Goal: Transaction & Acquisition: Purchase product/service

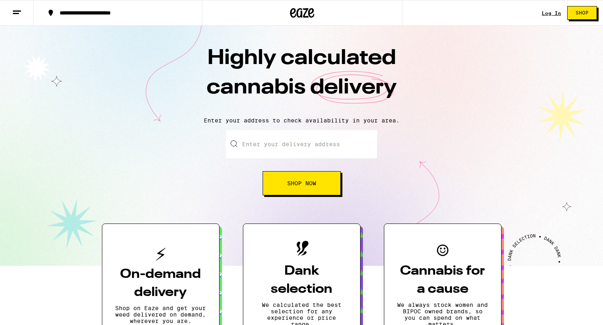
click at [546, 10] on link "Log In" at bounding box center [551, 12] width 19 height 5
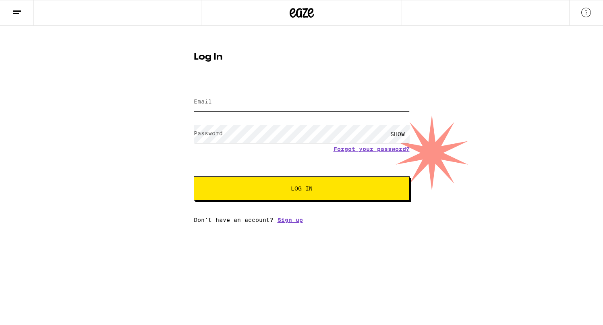
click at [309, 105] on input "Email" at bounding box center [302, 102] width 216 height 18
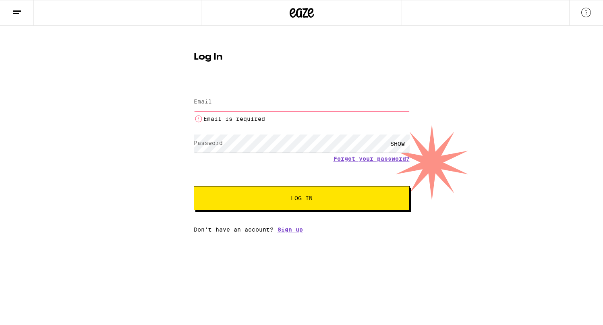
type input "[EMAIL_ADDRESS][DOMAIN_NAME]"
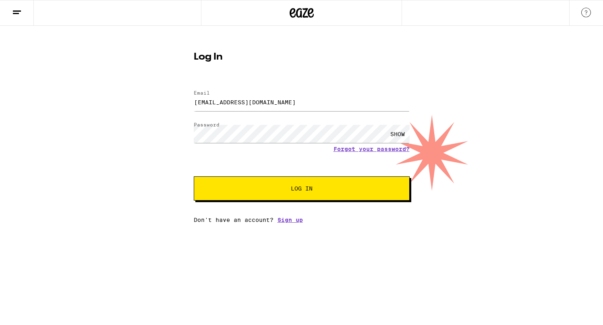
click at [312, 177] on button "Log In" at bounding box center [302, 188] width 216 height 24
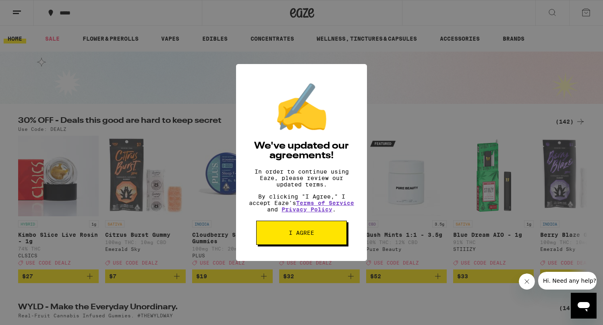
click at [313, 236] on span "I agree" at bounding box center [301, 233] width 25 height 6
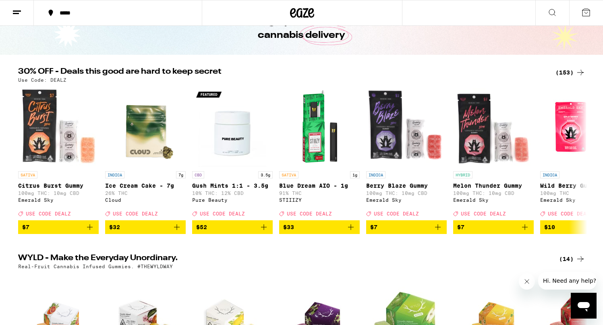
scroll to position [182, 0]
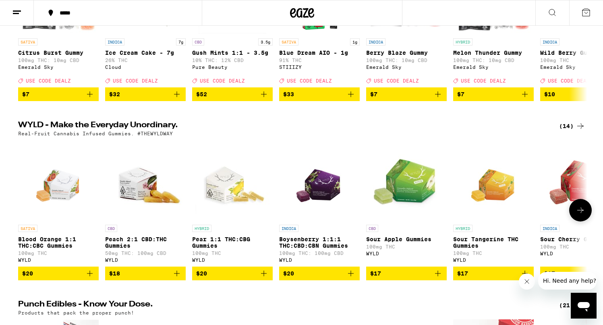
click at [64, 195] on img "Open page for Blood Orange 1:1 THC:CBC Gummies from WYLD" at bounding box center [58, 180] width 58 height 81
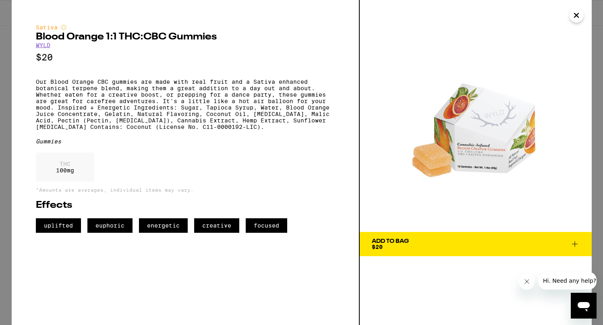
click at [443, 241] on span "Add To Bag $20" at bounding box center [476, 244] width 208 height 11
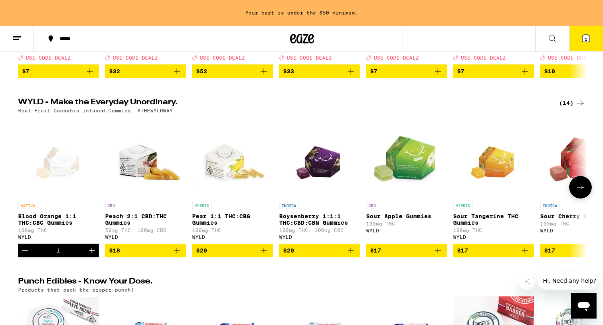
scroll to position [232, 0]
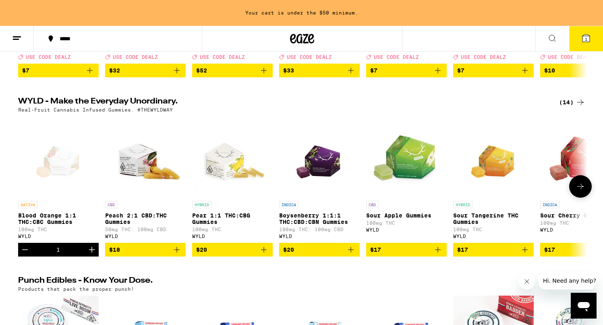
click at [326, 180] on img "Open page for Boysenberry 1:1:1 THC:CBD:CBN Gummies from WYLD" at bounding box center [319, 156] width 58 height 81
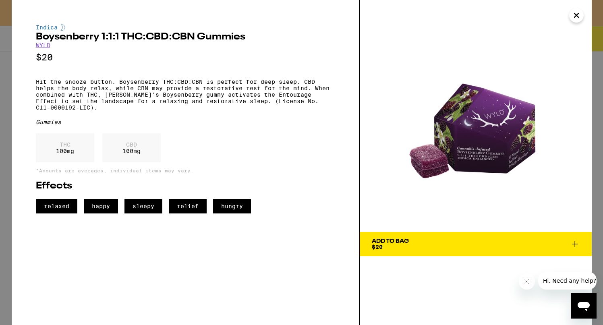
click at [419, 241] on span "Add To Bag $20" at bounding box center [476, 244] width 208 height 11
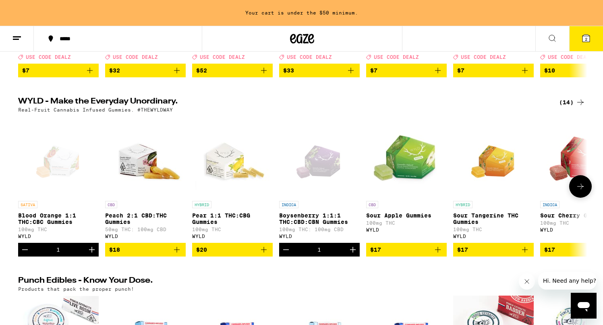
click at [155, 171] on img "Open page for Peach 2:1 CBD:THC Gummies from WYLD" at bounding box center [145, 156] width 81 height 81
click at [241, 255] on span "$20" at bounding box center [232, 250] width 73 height 10
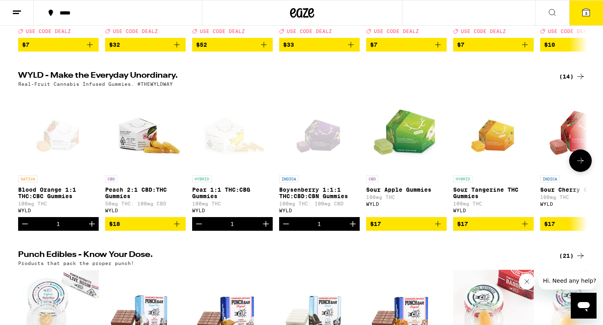
scroll to position [206, 0]
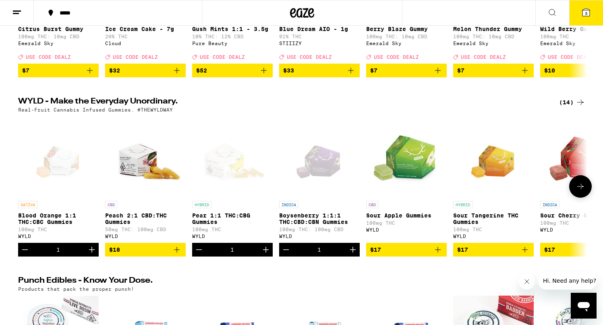
click at [241, 257] on div "1" at bounding box center [232, 250] width 81 height 14
click at [200, 255] on icon "Decrement" at bounding box center [199, 250] width 10 height 10
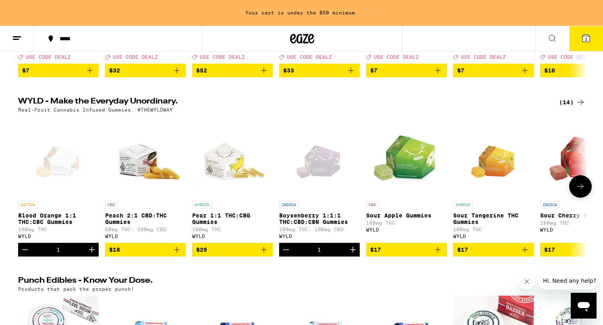
click at [243, 165] on img "Open page for Pear 1:1 THC:CBG Gummies from WYLD" at bounding box center [232, 156] width 81 height 81
click at [585, 198] on button at bounding box center [580, 186] width 23 height 23
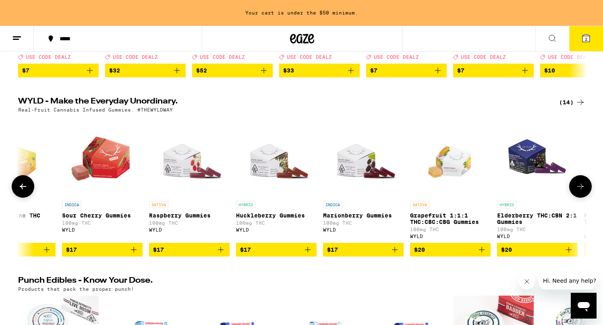
scroll to position [0, 479]
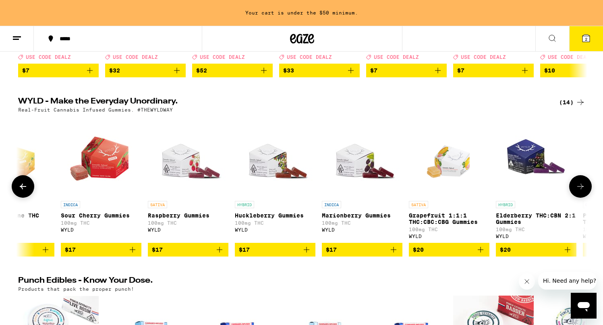
click at [528, 161] on img "Open page for Elderberry THC:CBN 2:1 Gummies from WYLD" at bounding box center [536, 156] width 81 height 81
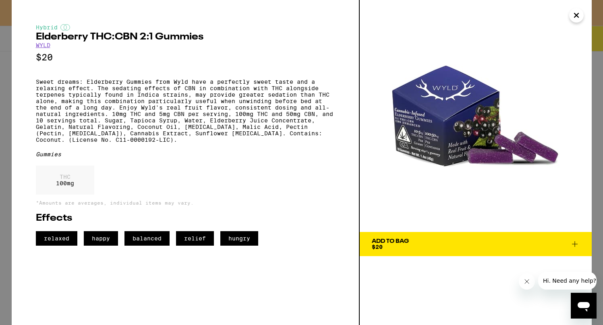
click at [578, 15] on icon "Close" at bounding box center [577, 15] width 10 height 12
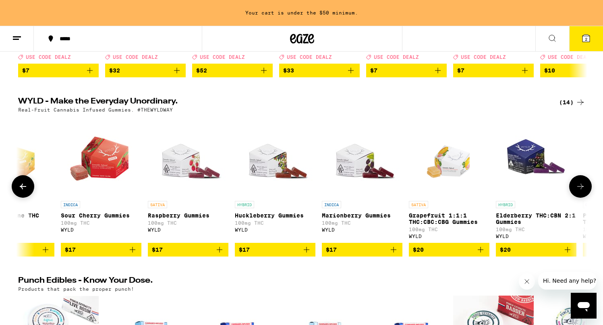
click at [578, 198] on button at bounding box center [580, 186] width 23 height 23
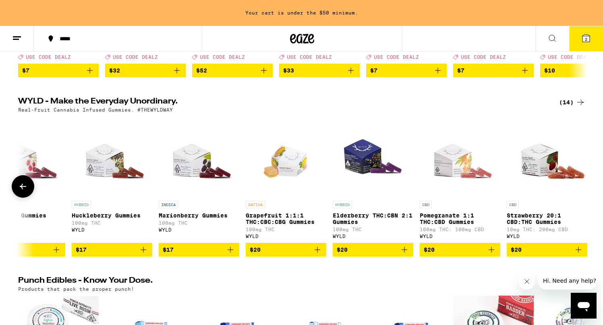
scroll to position [0, 651]
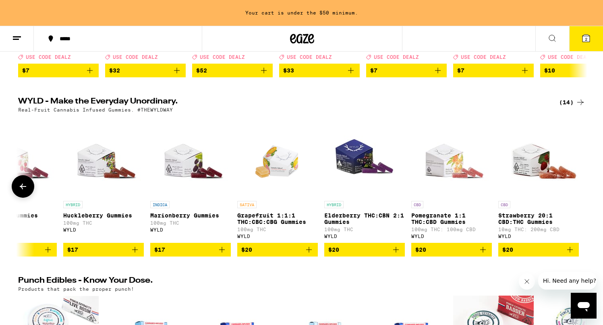
click at [541, 168] on img "Open page for Strawberry 20:1 CBD:THC Gummies from WYLD" at bounding box center [538, 156] width 81 height 81
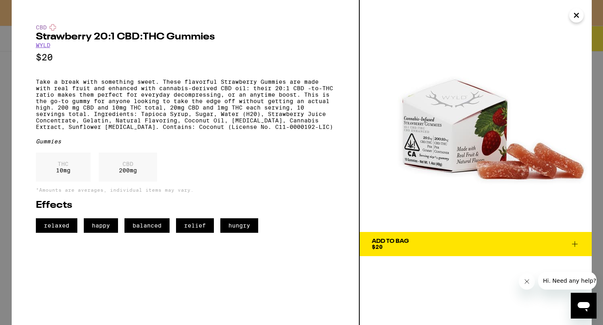
click at [574, 16] on icon "Close" at bounding box center [577, 15] width 10 height 12
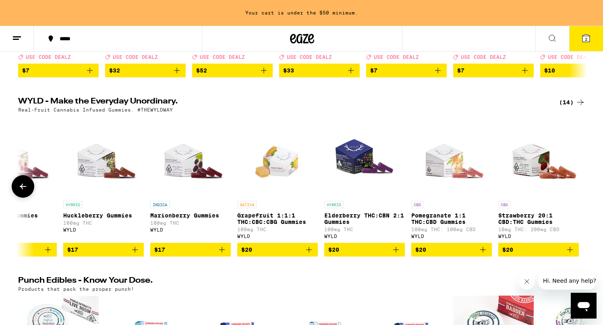
click at [24, 191] on icon at bounding box center [23, 187] width 10 height 10
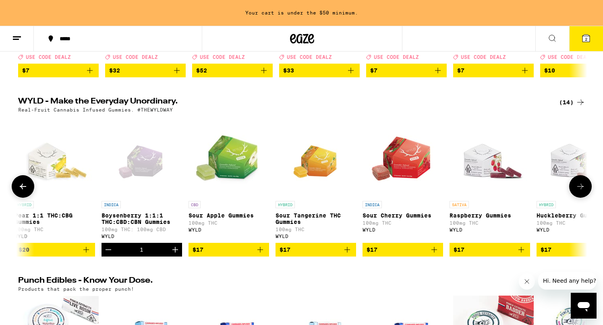
scroll to position [0, 172]
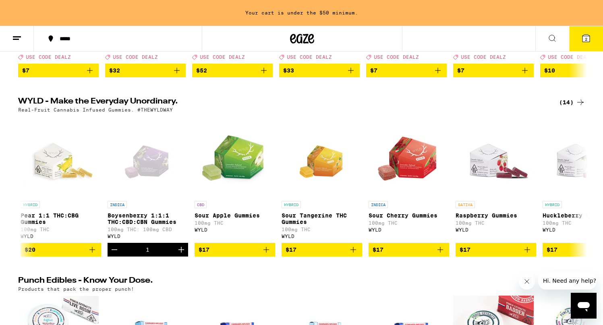
click at [587, 40] on icon at bounding box center [586, 38] width 7 height 7
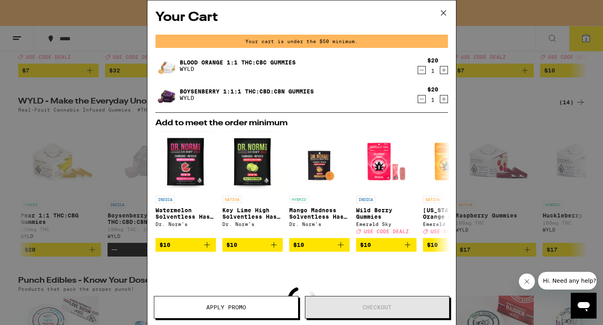
click at [443, 11] on icon at bounding box center [444, 13] width 12 height 12
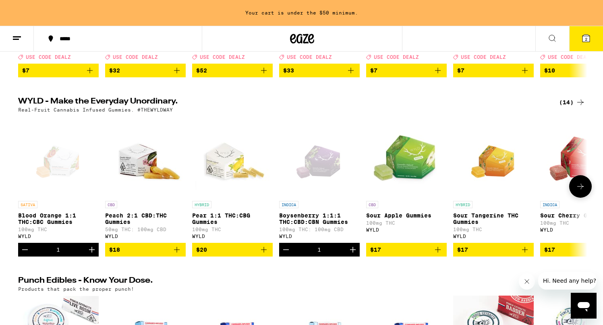
click at [224, 164] on img "Open page for Pear 1:1 THC:CBG Gummies from WYLD" at bounding box center [232, 156] width 81 height 81
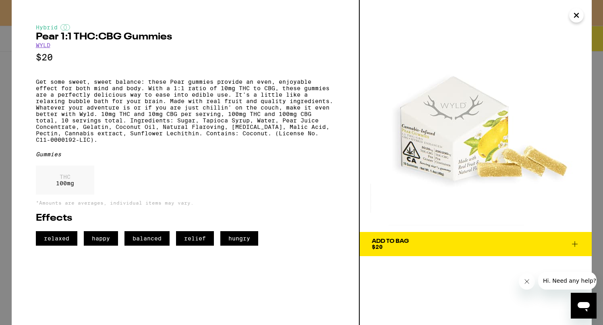
click at [578, 14] on icon "Close" at bounding box center [576, 15] width 4 height 4
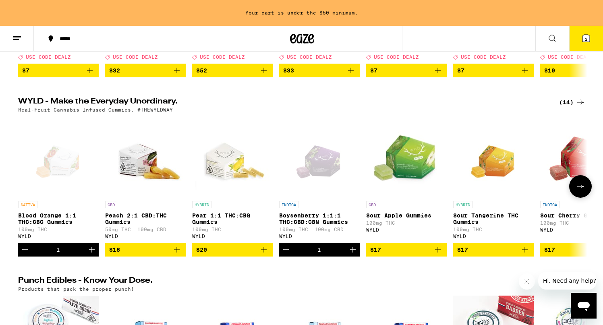
click at [69, 166] on div "Open page for Blood Orange 1:1 THC:CBC Gummies from WYLD" at bounding box center [58, 156] width 58 height 81
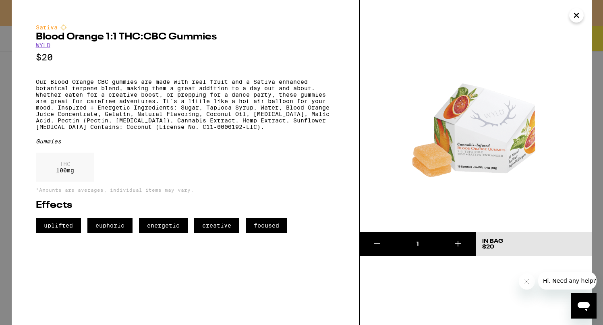
click at [579, 16] on icon "Close" at bounding box center [577, 15] width 10 height 12
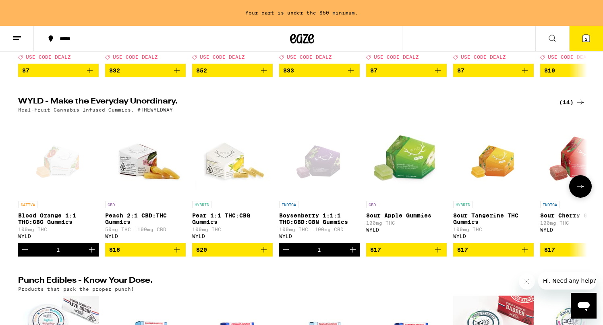
click at [162, 173] on img "Open page for Peach 2:1 CBD:THC Gummies from WYLD" at bounding box center [145, 156] width 81 height 81
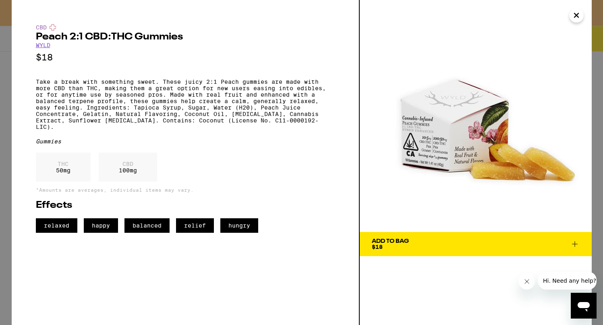
click at [428, 244] on span "Add To Bag $18" at bounding box center [476, 244] width 208 height 11
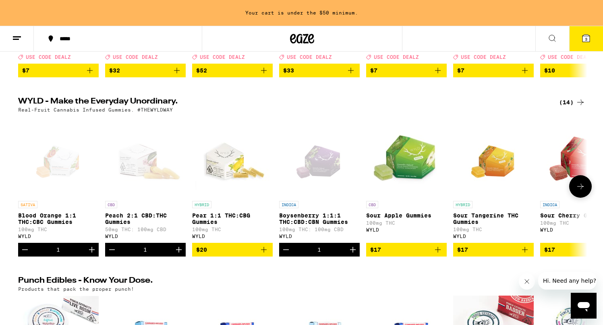
scroll to position [206, 0]
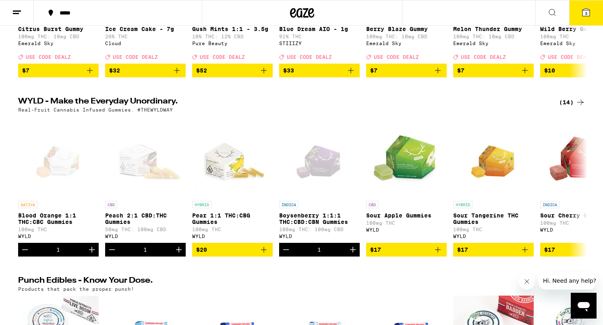
click at [585, 10] on icon at bounding box center [586, 12] width 7 height 7
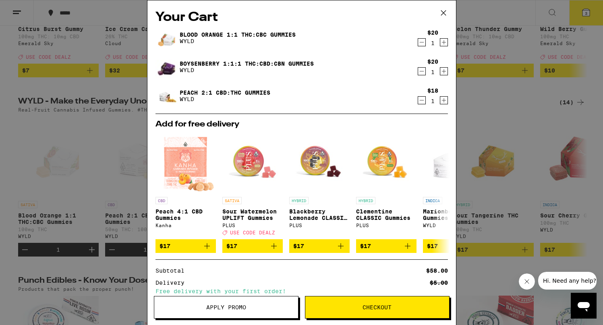
click at [444, 17] on icon at bounding box center [444, 13] width 12 height 12
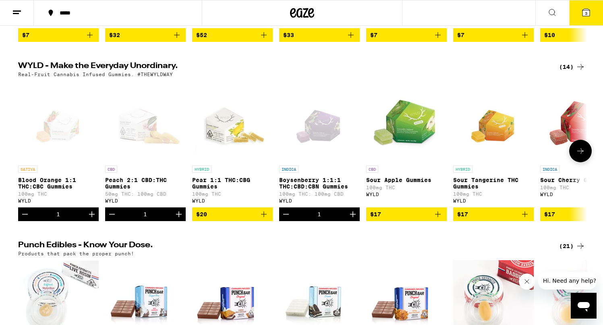
click at [581, 156] on icon at bounding box center [581, 151] width 10 height 10
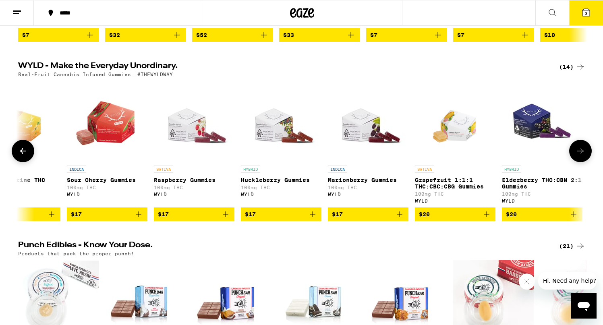
scroll to position [0, 479]
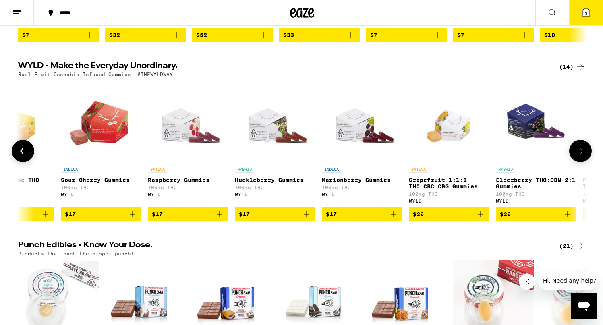
click at [23, 156] on icon at bounding box center [23, 151] width 10 height 10
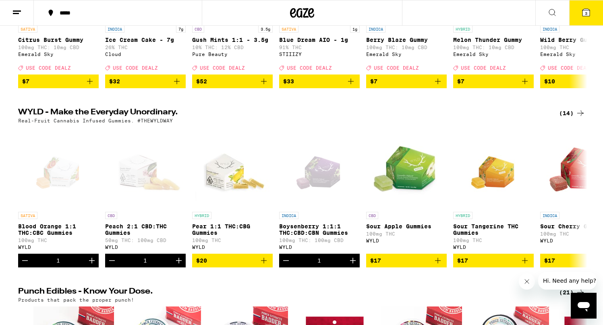
scroll to position [237, 0]
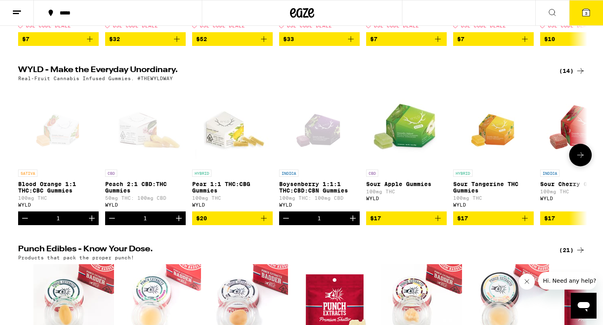
click at [315, 144] on div "Open page for Boysenberry 1:1:1 THC:CBD:CBN Gummies from WYLD" at bounding box center [319, 125] width 58 height 81
click at [586, 7] on button "3" at bounding box center [586, 12] width 34 height 25
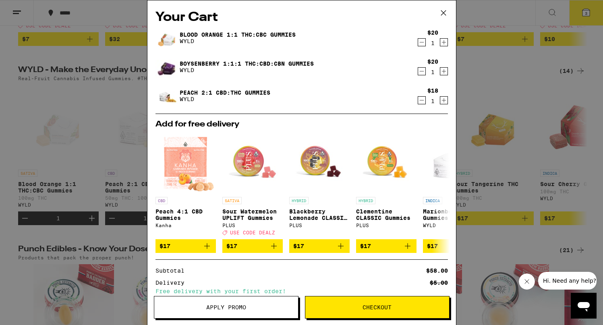
click at [412, 301] on button "Checkout" at bounding box center [377, 307] width 145 height 23
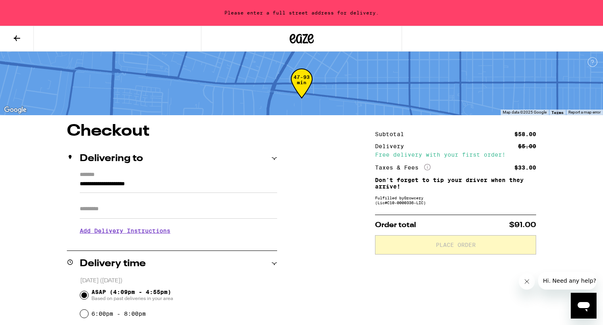
click at [176, 188] on input "**********" at bounding box center [178, 186] width 197 height 14
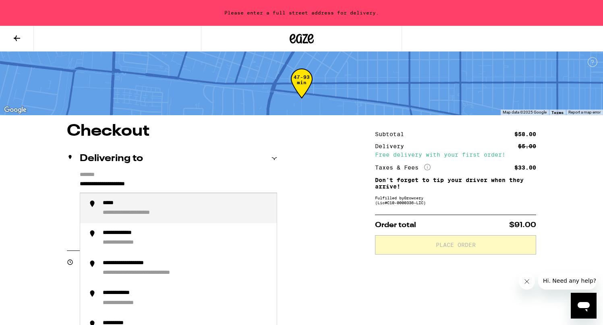
click at [141, 183] on input "**********" at bounding box center [178, 186] width 197 height 14
click at [158, 207] on div "**********" at bounding box center [132, 204] width 58 height 8
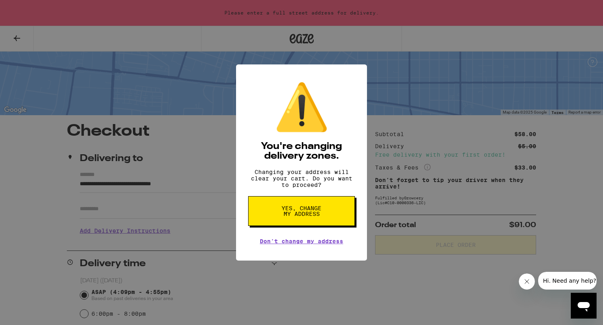
click at [274, 213] on button "Yes, change my address" at bounding box center [301, 211] width 107 height 30
type input "**********"
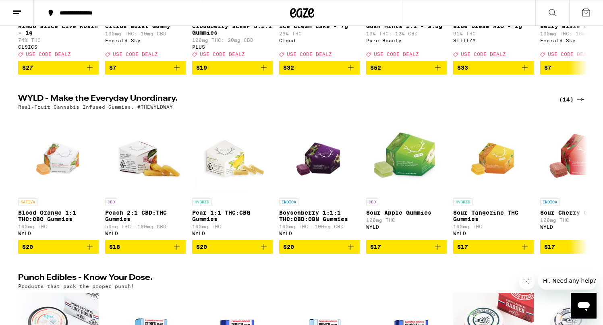
scroll to position [219, 0]
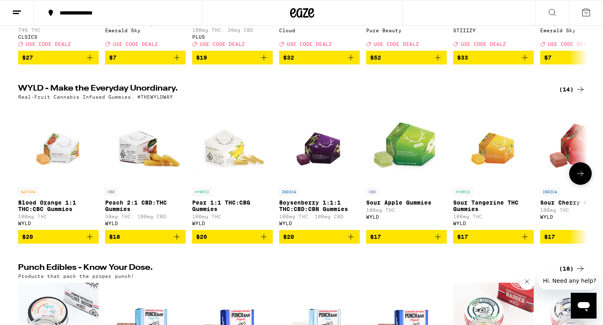
click at [353, 242] on icon "Add to bag" at bounding box center [351, 237] width 10 height 10
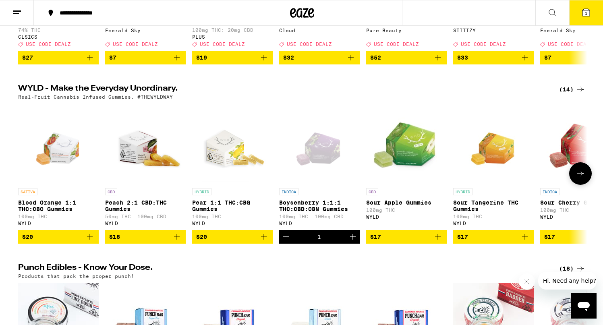
scroll to position [245, 0]
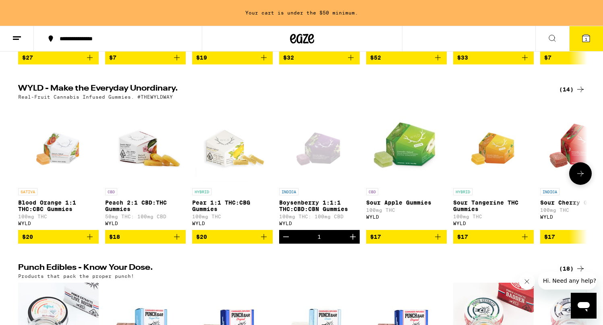
click at [93, 242] on icon "Add to bag" at bounding box center [90, 237] width 10 height 10
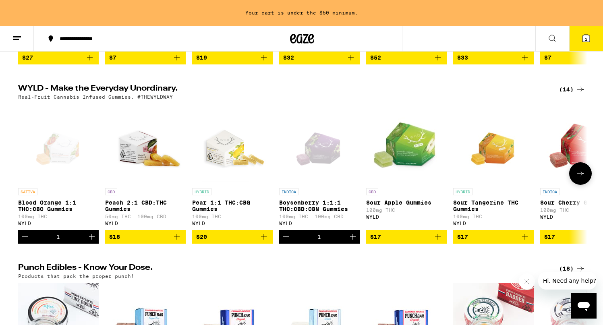
click at [172, 242] on icon "Add to bag" at bounding box center [177, 237] width 10 height 10
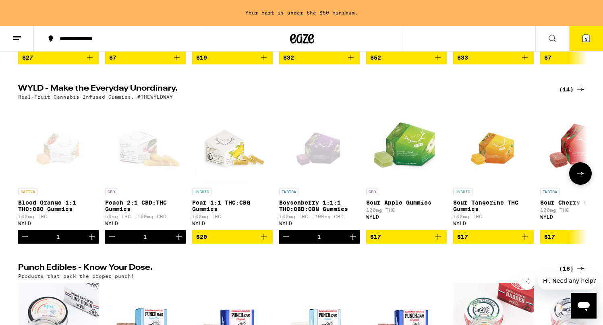
scroll to position [219, 0]
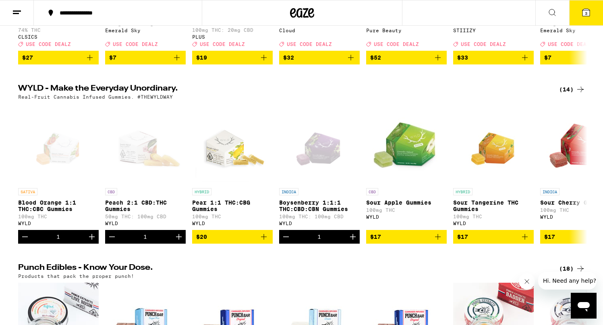
click at [585, 8] on icon at bounding box center [586, 13] width 10 height 10
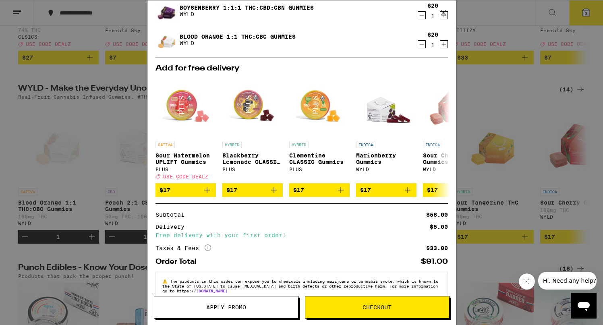
scroll to position [63, 0]
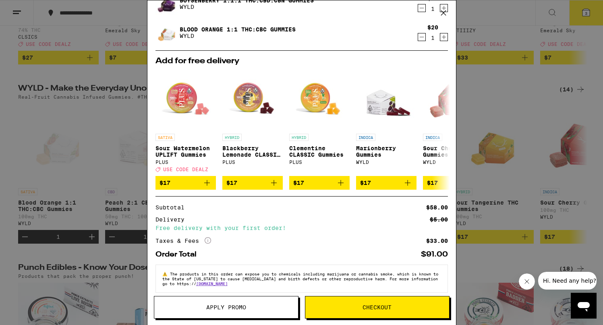
click at [425, 310] on span "Checkout" at bounding box center [377, 308] width 144 height 6
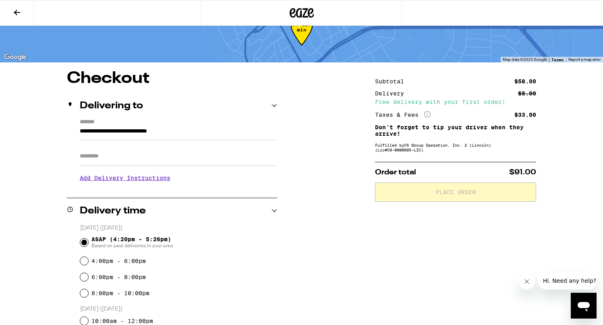
scroll to position [70, 0]
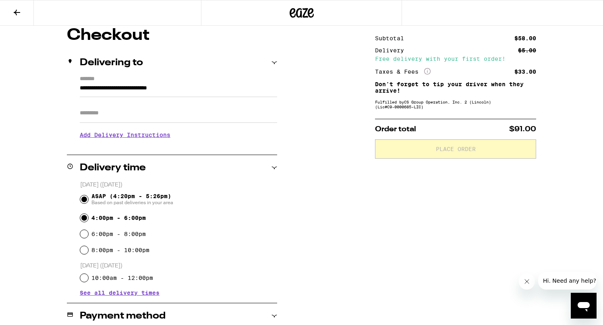
click at [87, 217] on input "4:00pm - 6:00pm" at bounding box center [84, 218] width 8 height 8
radio input "true"
click at [85, 201] on input "ASAP (4:20pm - 5:26pm) Based on past deliveries in your area" at bounding box center [84, 199] width 8 height 8
radio input "true"
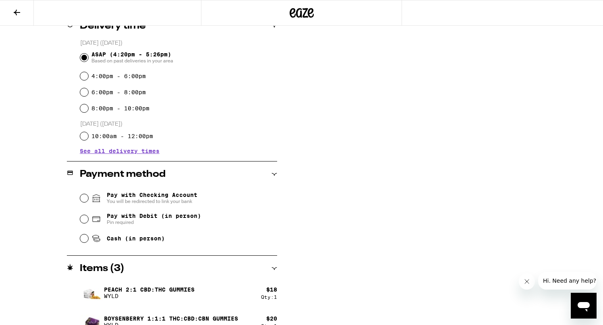
scroll to position [216, 0]
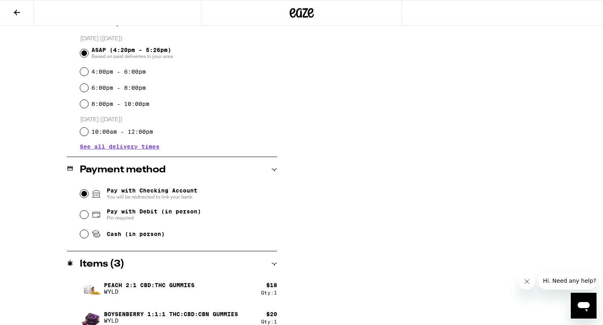
click at [83, 196] on input "Pay with Checking Account You will be redirected to link your bank" at bounding box center [84, 194] width 8 height 8
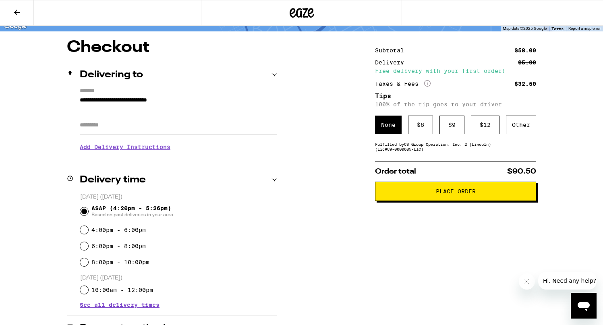
scroll to position [57, 0]
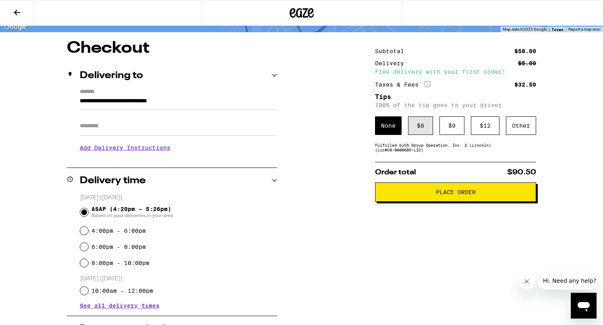
click at [417, 124] on div "$ 6" at bounding box center [420, 125] width 25 height 19
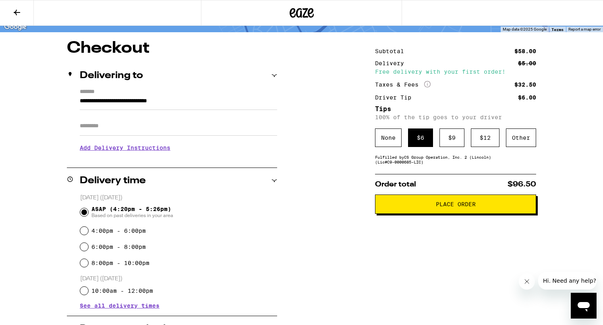
click at [445, 211] on button "Place Order" at bounding box center [455, 204] width 161 height 19
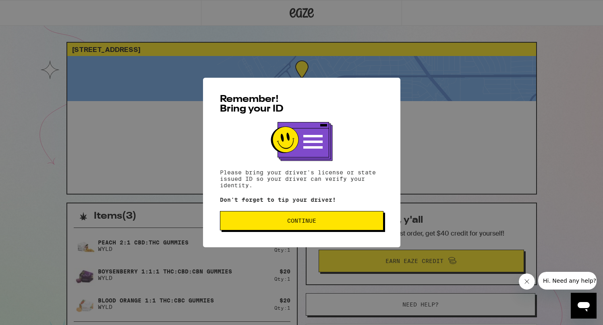
click at [379, 220] on button "Continue" at bounding box center [302, 220] width 164 height 19
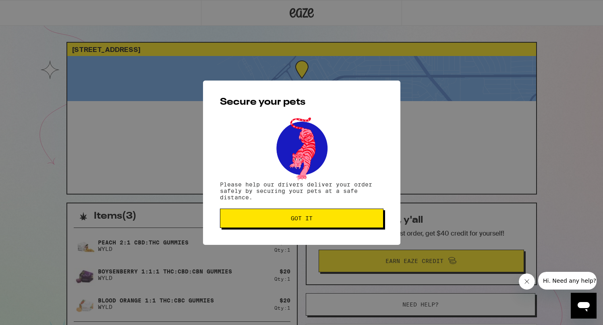
click at [376, 220] on button "Got it" at bounding box center [302, 218] width 164 height 19
